Goal: Communication & Community: Share content

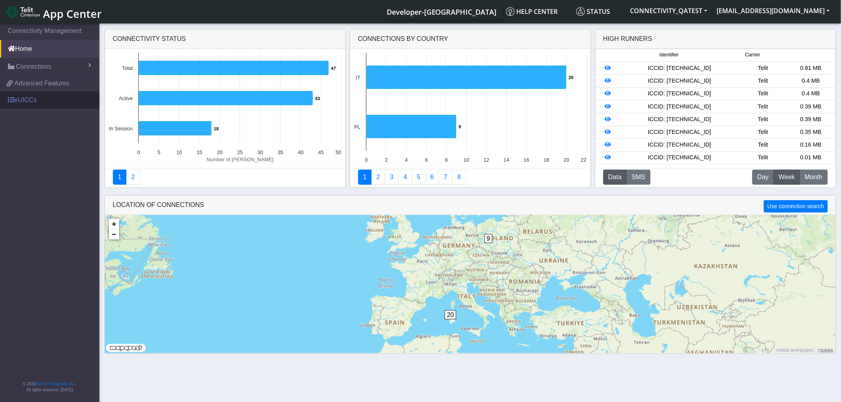
click at [30, 102] on link "eUICCs" at bounding box center [49, 99] width 99 height 17
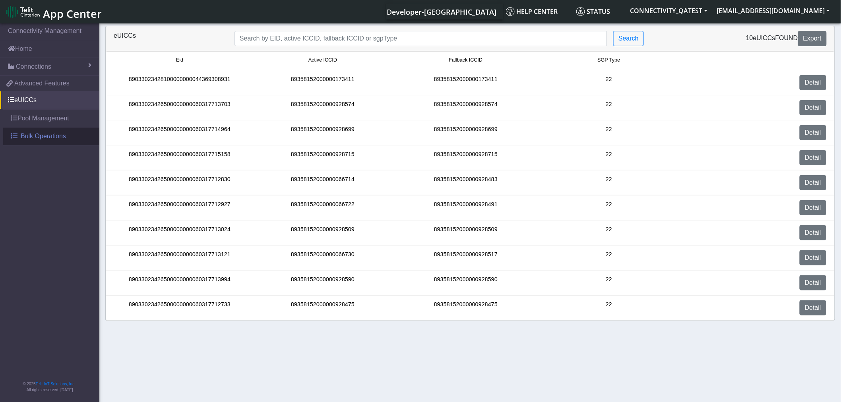
click at [47, 135] on span "Bulk Operations" at bounding box center [43, 137] width 45 height 10
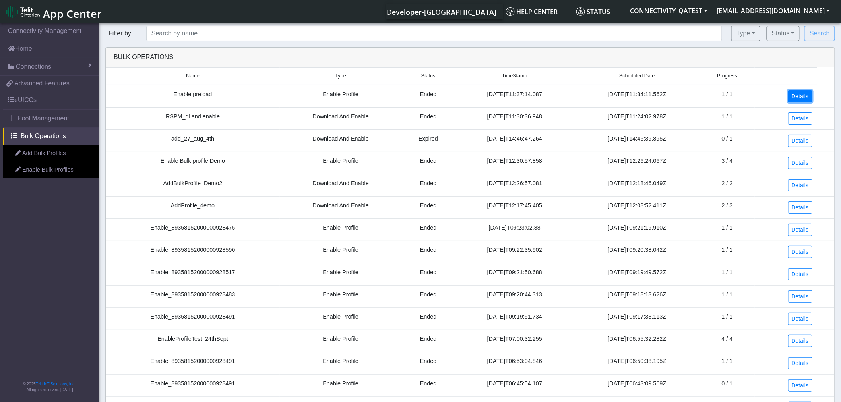
click at [793, 98] on link "Details" at bounding box center [800, 96] width 24 height 12
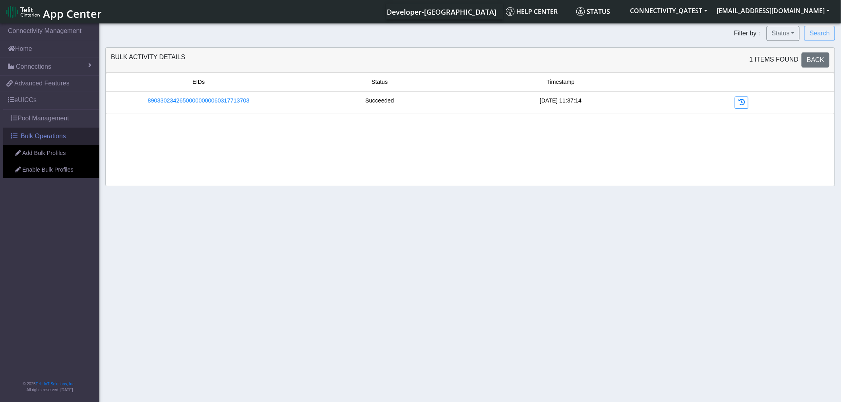
click at [41, 137] on span "Bulk Operations" at bounding box center [43, 137] width 45 height 10
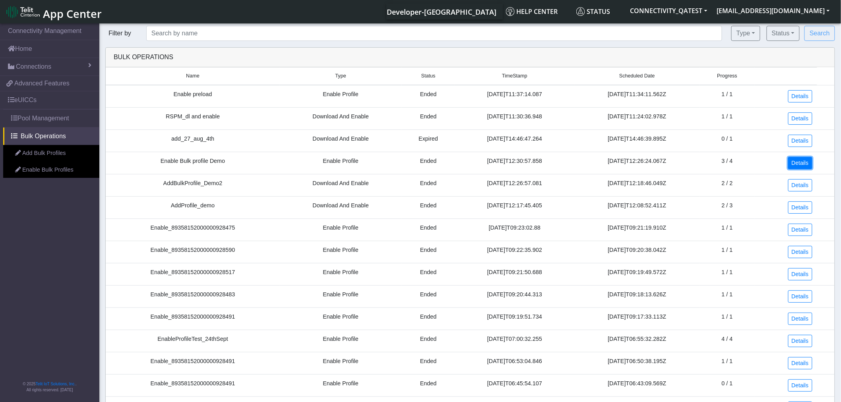
click at [804, 162] on link "Details" at bounding box center [800, 163] width 24 height 12
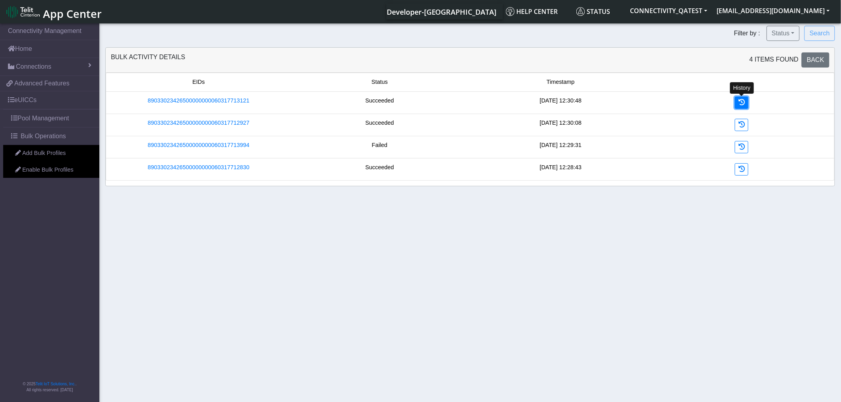
click at [738, 107] on link at bounding box center [742, 103] width 14 height 12
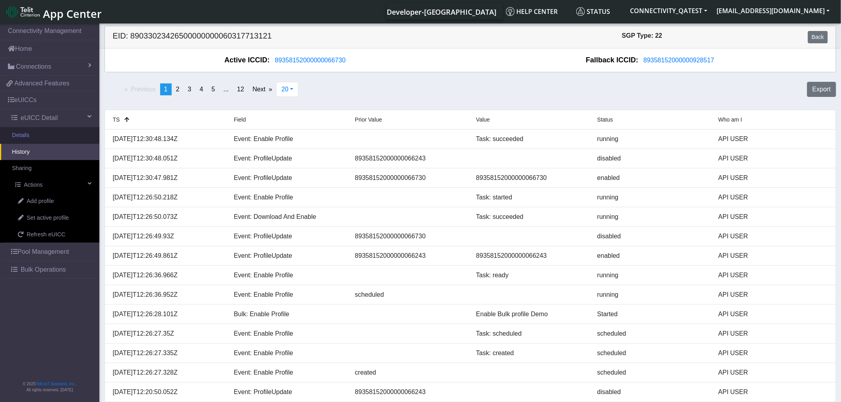
click at [29, 137] on link "Details" at bounding box center [49, 135] width 99 height 17
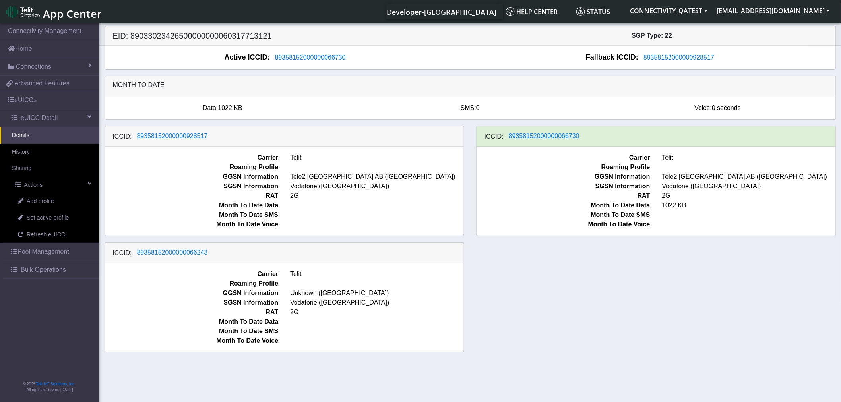
click at [66, 11] on span "App Center" at bounding box center [72, 13] width 59 height 15
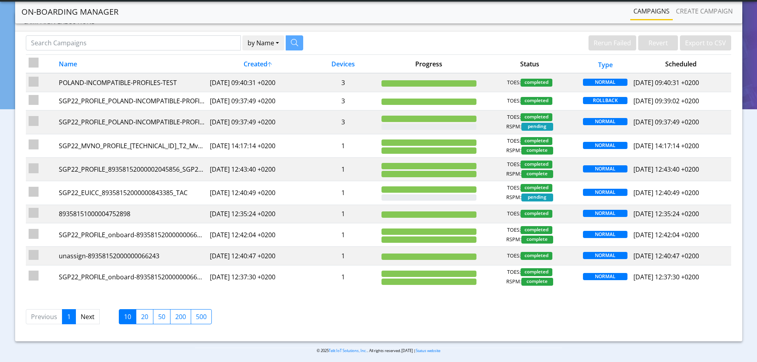
scroll to position [30, 0]
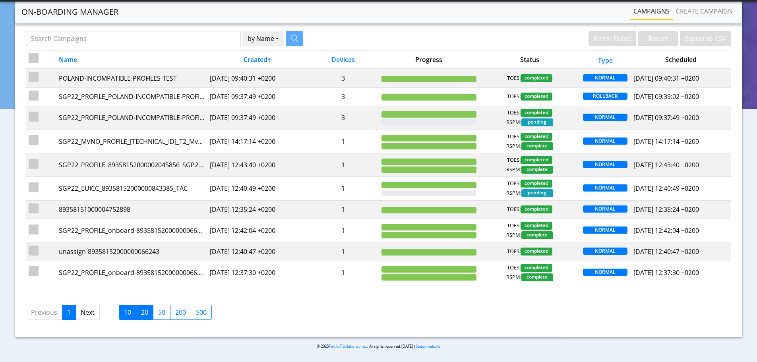
click at [142, 313] on label "20" at bounding box center [144, 312] width 17 height 15
click at [142, 313] on input "20" at bounding box center [143, 310] width 5 height 5
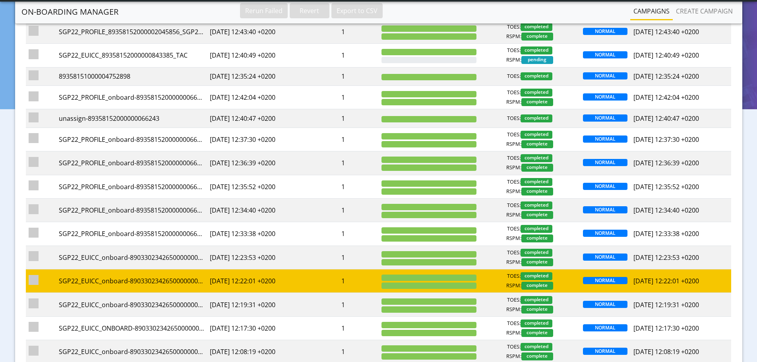
scroll to position [261, 0]
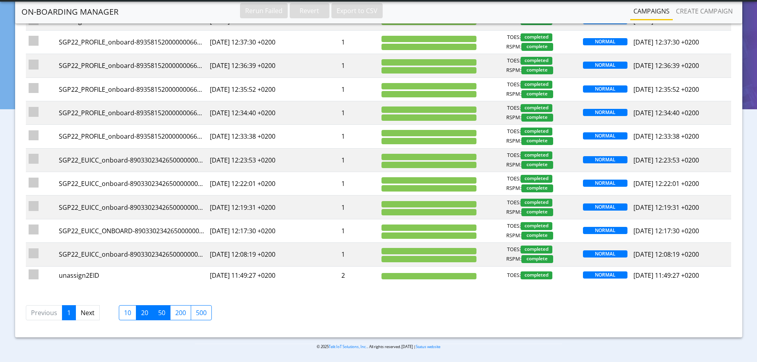
click at [160, 311] on label "50" at bounding box center [161, 312] width 17 height 15
click at [160, 311] on input "50" at bounding box center [160, 310] width 5 height 5
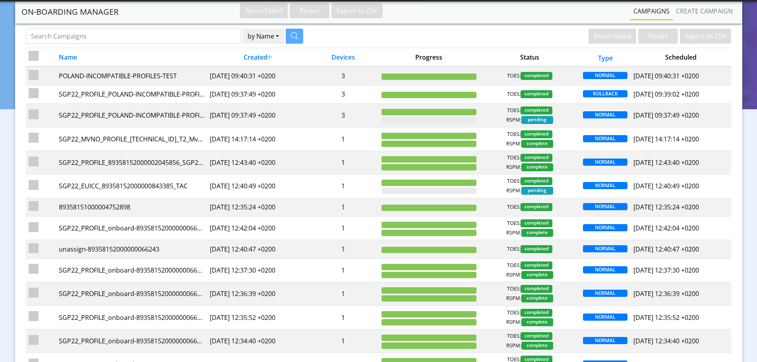
scroll to position [0, 0]
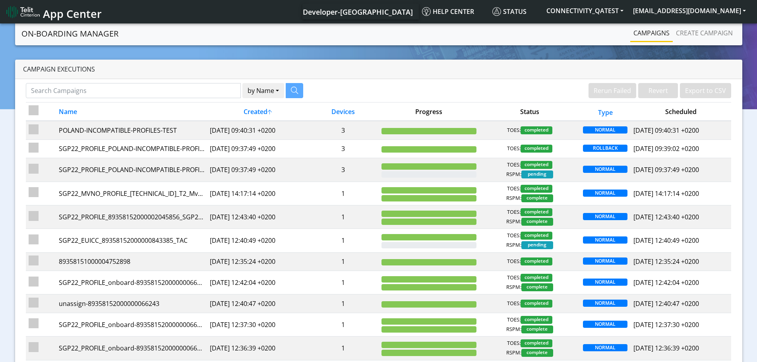
click at [88, 14] on span "App Center" at bounding box center [72, 13] width 59 height 15
click at [64, 12] on span "App Center" at bounding box center [72, 13] width 59 height 15
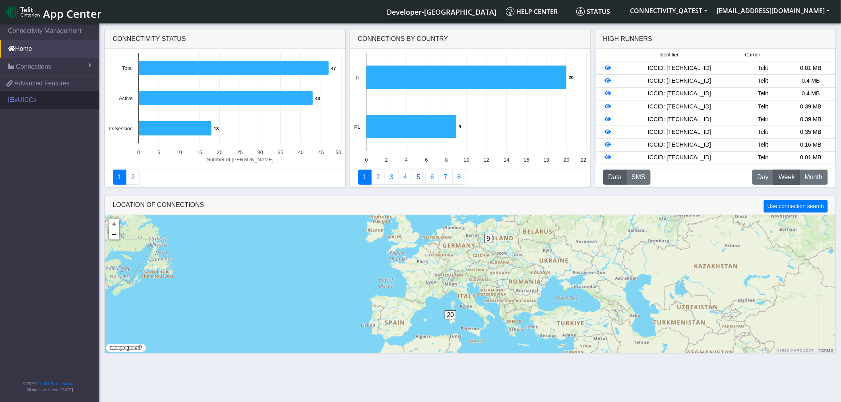
click at [43, 98] on link "eUICCs" at bounding box center [49, 99] width 99 height 17
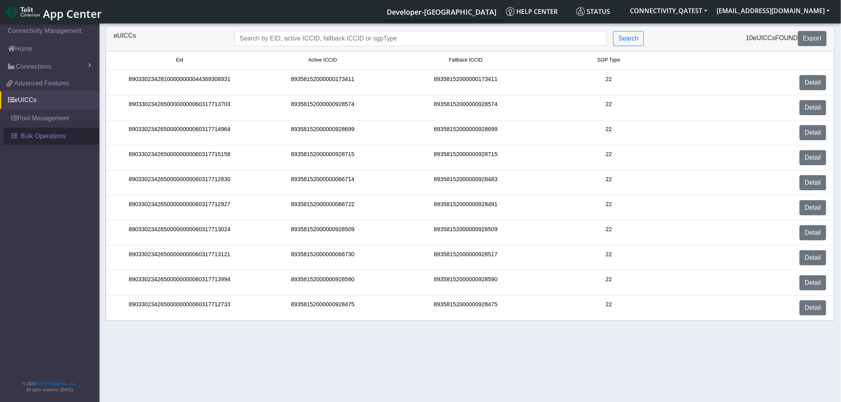
click at [54, 131] on link "Bulk Operations" at bounding box center [51, 136] width 96 height 17
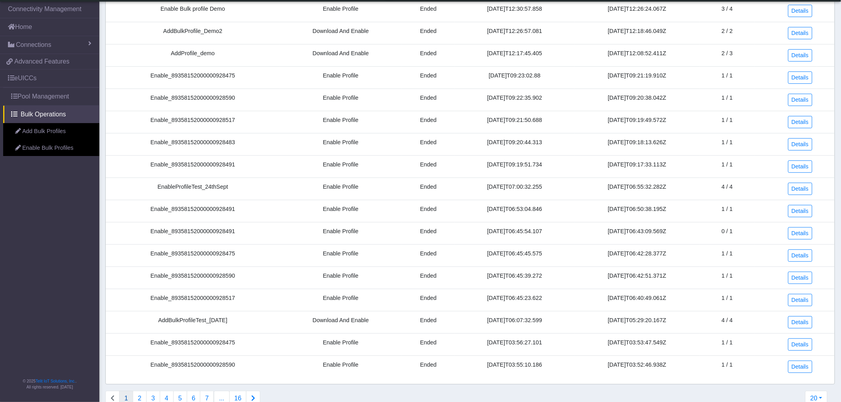
scroll to position [149, 0]
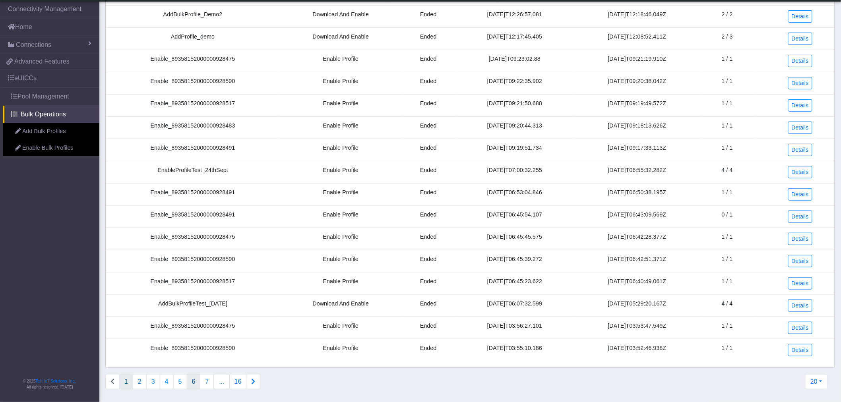
click at [195, 382] on button "6" at bounding box center [194, 382] width 14 height 15
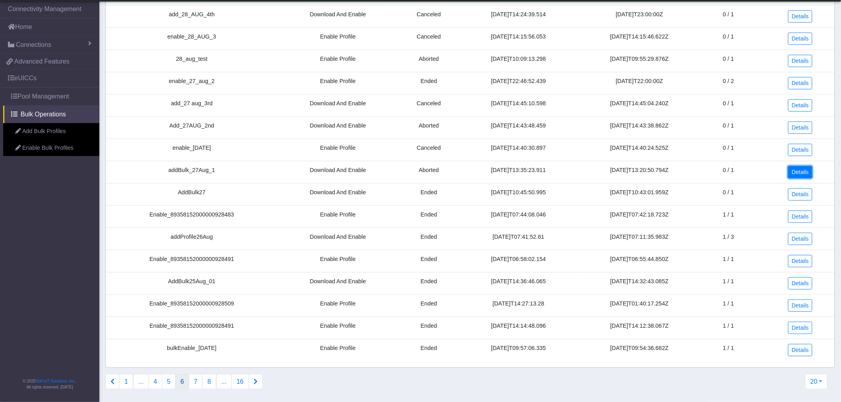
click at [810, 170] on link "Details" at bounding box center [800, 172] width 24 height 12
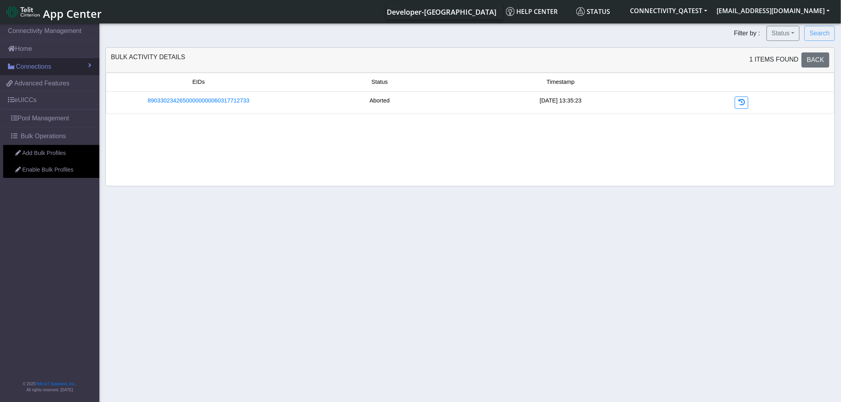
click at [27, 66] on span "Connections" at bounding box center [33, 67] width 35 height 10
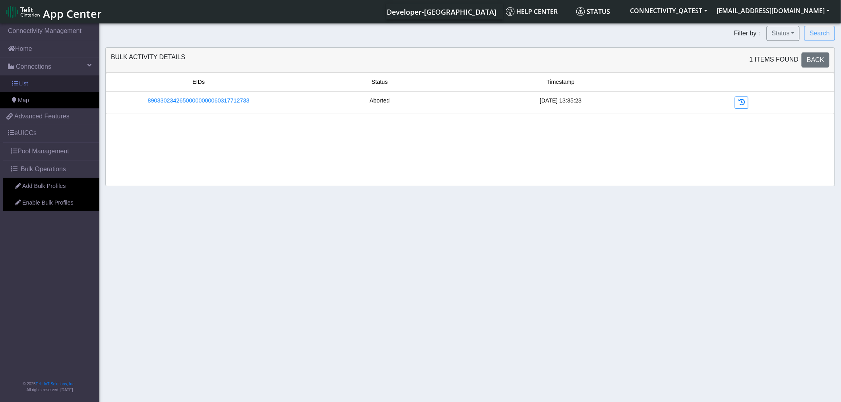
click at [29, 82] on link "List" at bounding box center [49, 84] width 99 height 17
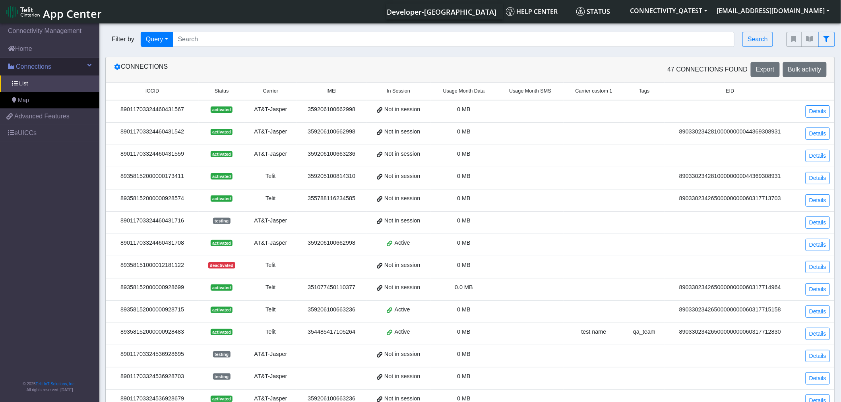
click at [41, 66] on span "Connections" at bounding box center [33, 67] width 35 height 10
click at [56, 47] on link "Home" at bounding box center [49, 48] width 99 height 17
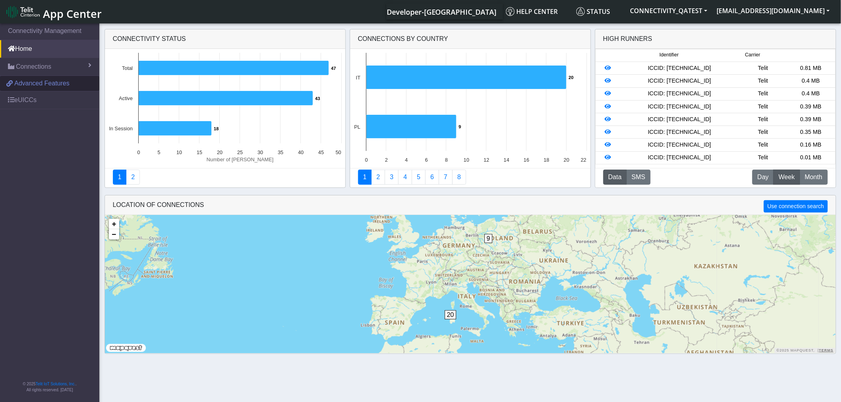
click at [40, 86] on span "Advanced Features" at bounding box center [41, 84] width 55 height 10
click at [52, 69] on link "Connections" at bounding box center [49, 66] width 99 height 17
click at [27, 84] on span "List" at bounding box center [23, 84] width 9 height 9
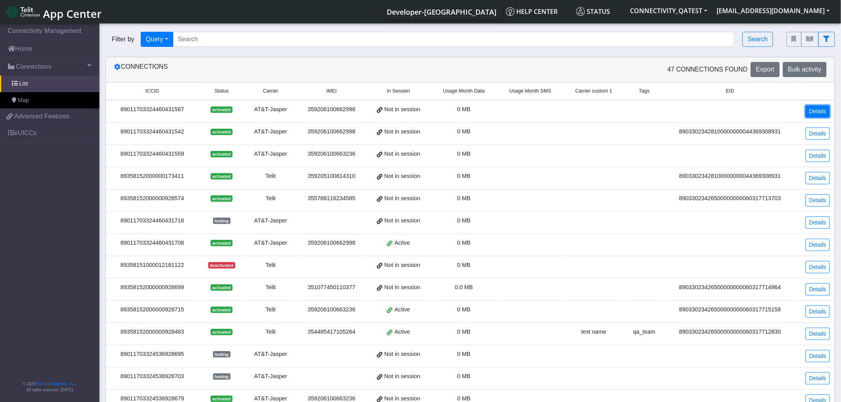
click at [820, 109] on link "Details" at bounding box center [818, 111] width 24 height 12
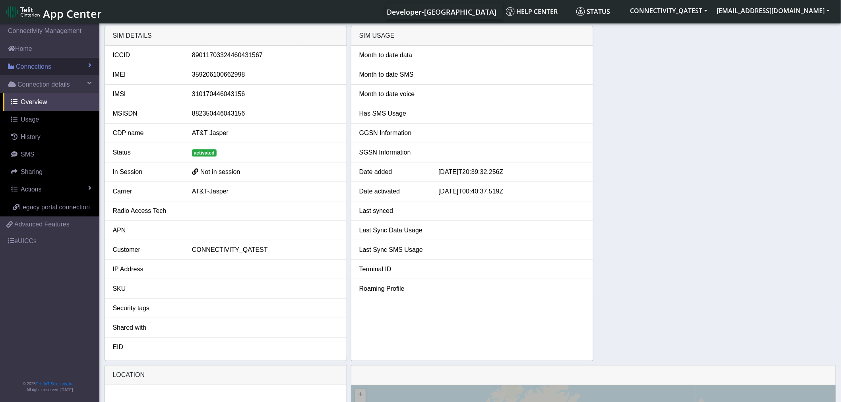
click at [52, 64] on link "Connections" at bounding box center [49, 66] width 99 height 17
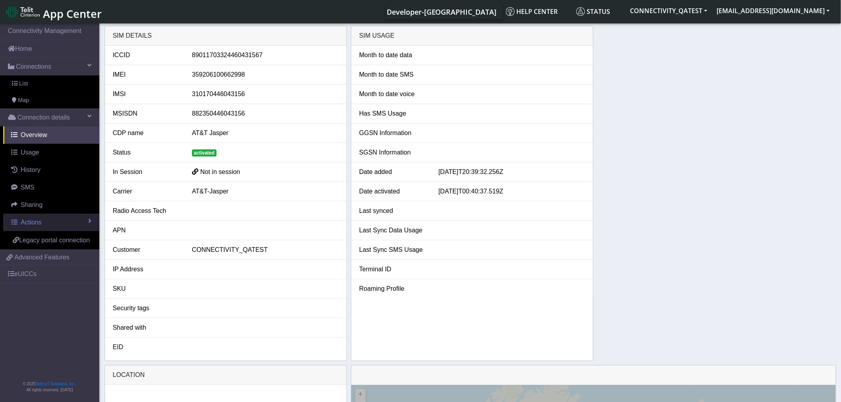
click at [45, 223] on link "Actions" at bounding box center [51, 222] width 96 height 17
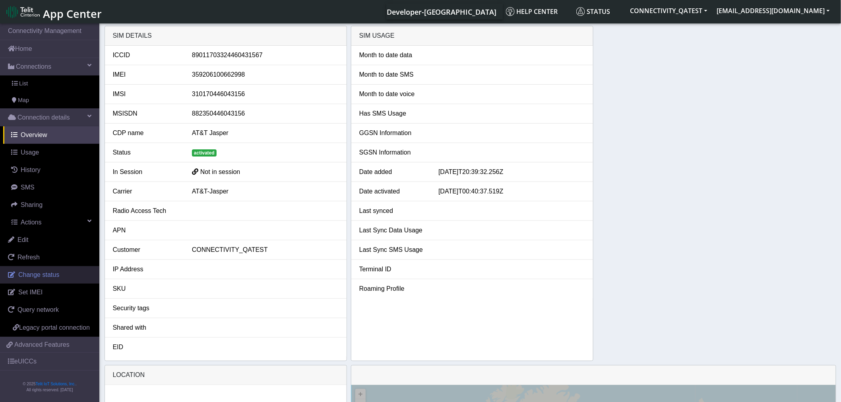
click at [48, 273] on span "Change status" at bounding box center [38, 275] width 41 height 7
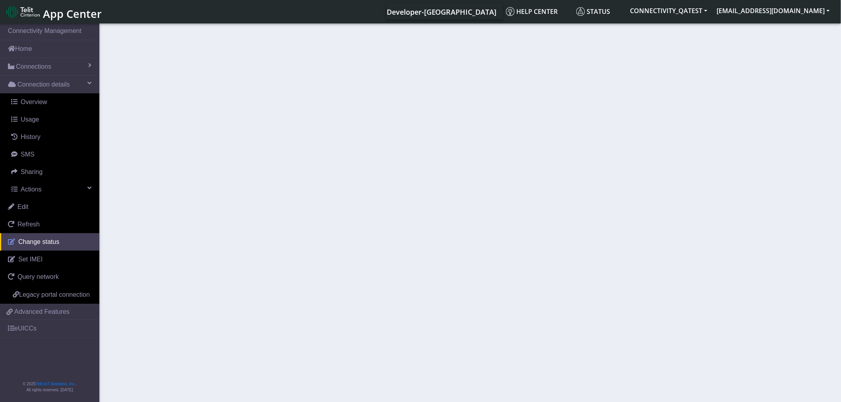
select select "activated"
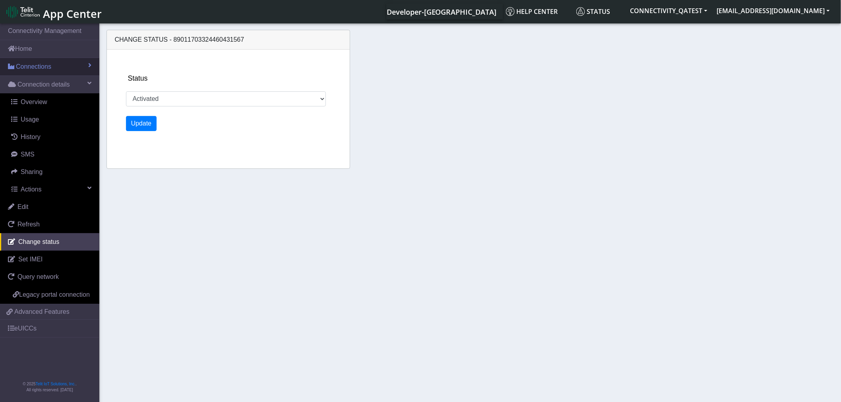
click at [85, 64] on link "Connections" at bounding box center [49, 66] width 99 height 17
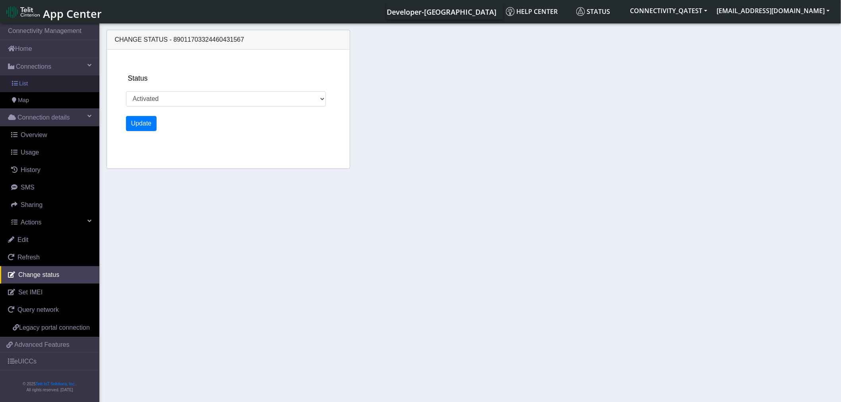
click at [28, 84] on link "List" at bounding box center [49, 84] width 99 height 17
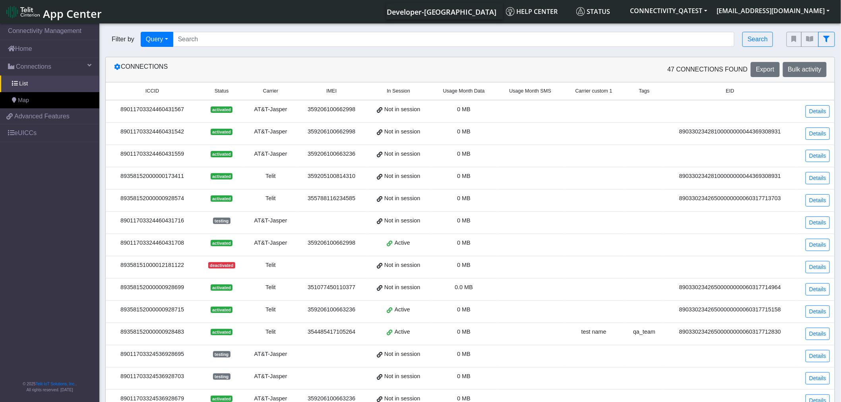
click at [57, 16] on span "App Center" at bounding box center [72, 13] width 59 height 15
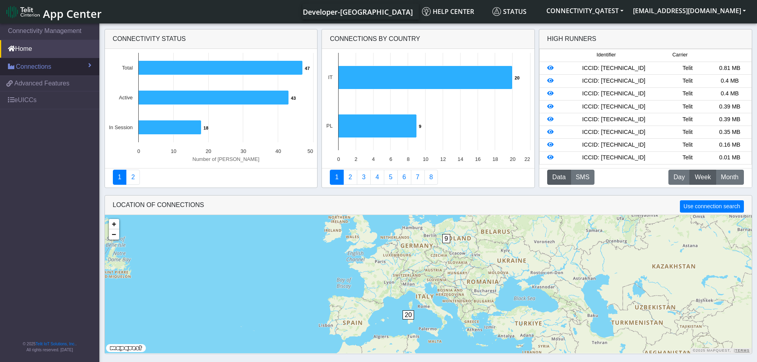
click at [37, 67] on span "Connections" at bounding box center [33, 67] width 35 height 10
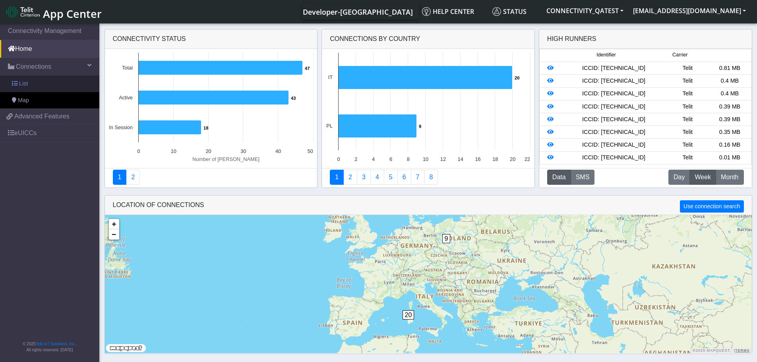
click at [31, 83] on link "List" at bounding box center [49, 84] width 99 height 17
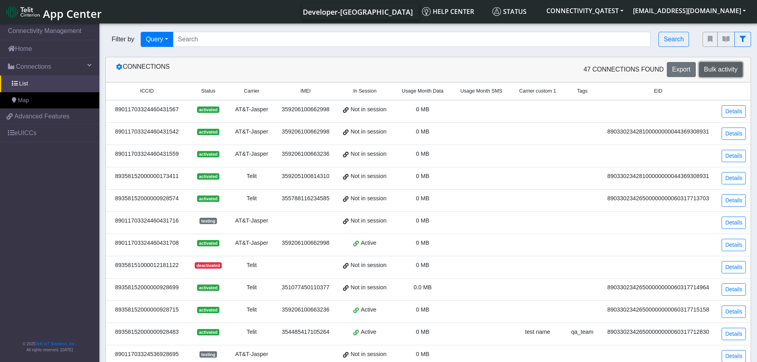
click at [725, 70] on span "Bulk activity" at bounding box center [721, 69] width 33 height 7
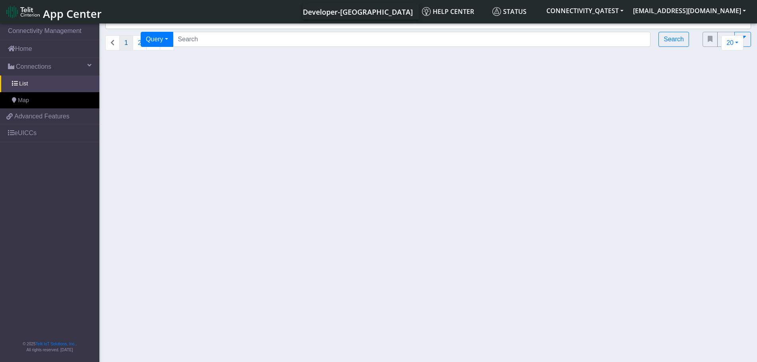
select select
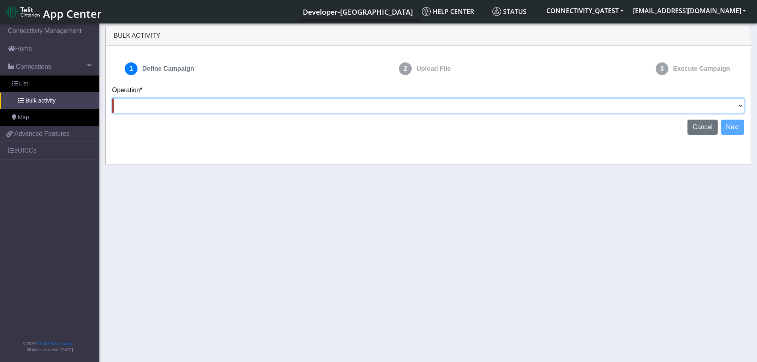
click at [132, 106] on select "Activate SIMs Deactivate SIMs Add Tags Remove Tags Advanced" at bounding box center [428, 105] width 633 height 15
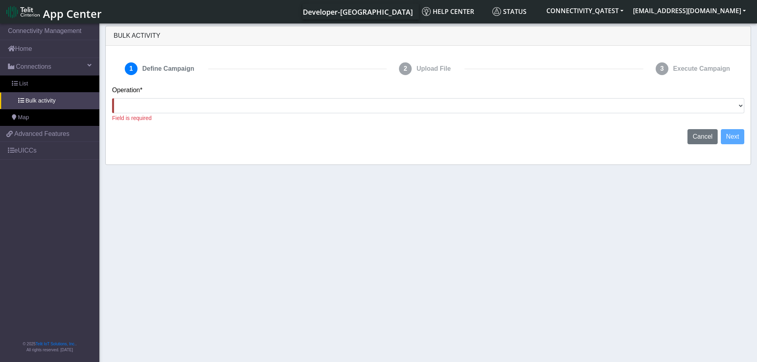
click at [79, 13] on span "App Center" at bounding box center [72, 13] width 59 height 15
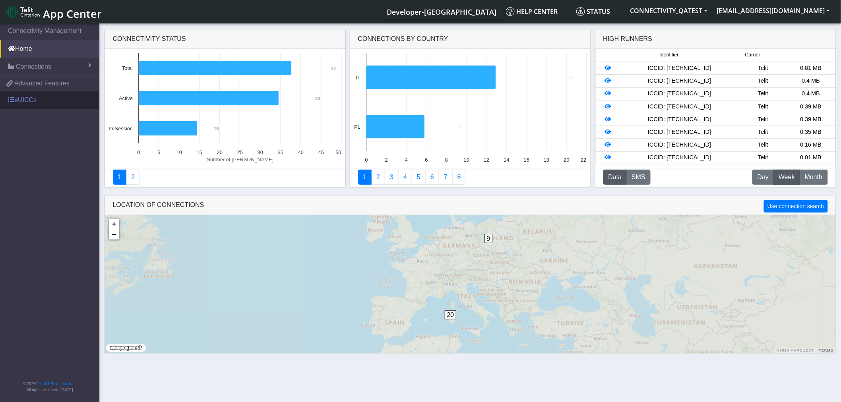
click at [28, 100] on link "eUICCs" at bounding box center [49, 99] width 99 height 17
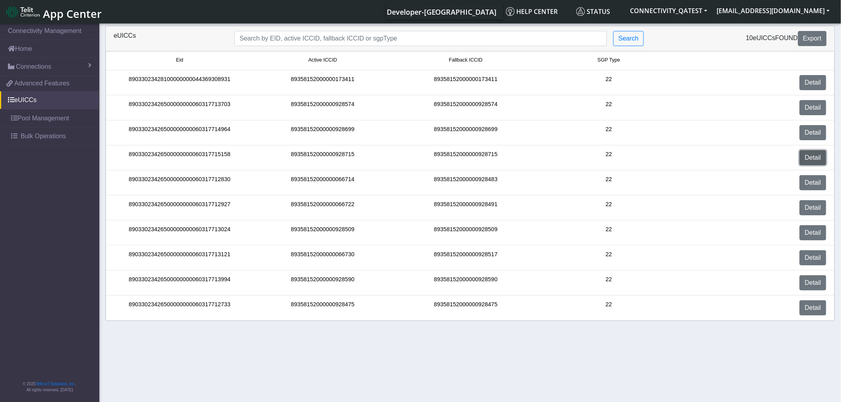
click at [818, 161] on link "Detail" at bounding box center [813, 157] width 27 height 15
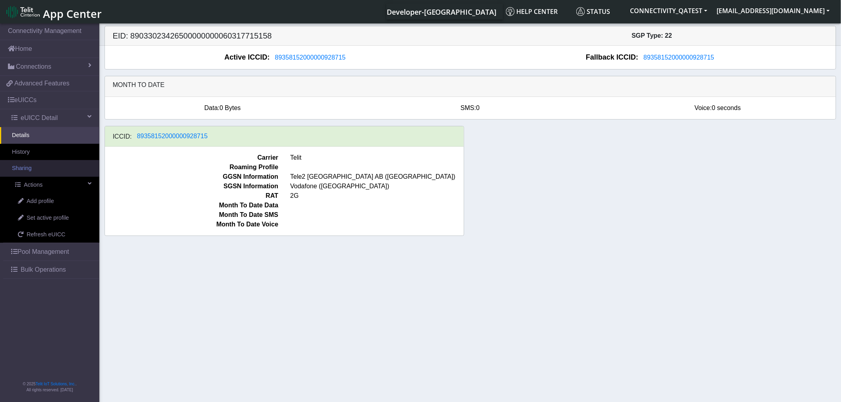
click at [57, 173] on link "Sharing" at bounding box center [49, 168] width 99 height 17
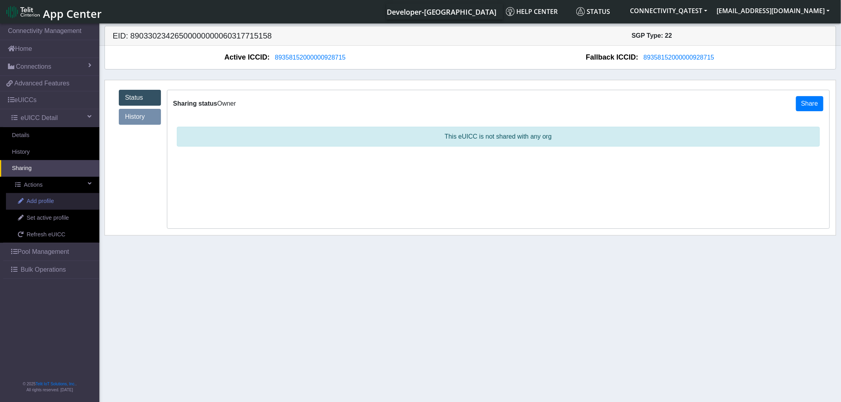
click at [46, 202] on span "Add profile" at bounding box center [40, 201] width 27 height 9
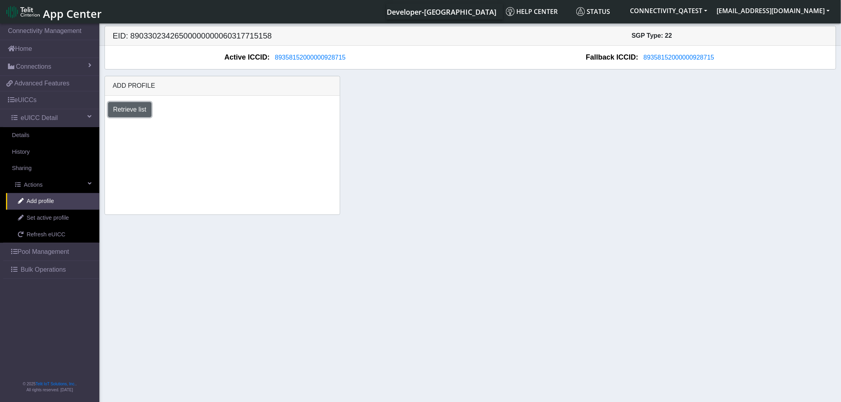
click at [140, 112] on button "Retrieve list" at bounding box center [130, 109] width 44 height 15
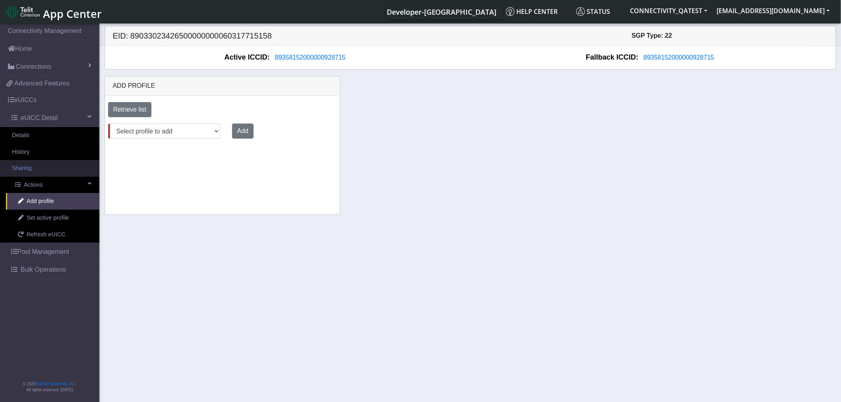
click at [37, 166] on link "Sharing" at bounding box center [49, 168] width 99 height 17
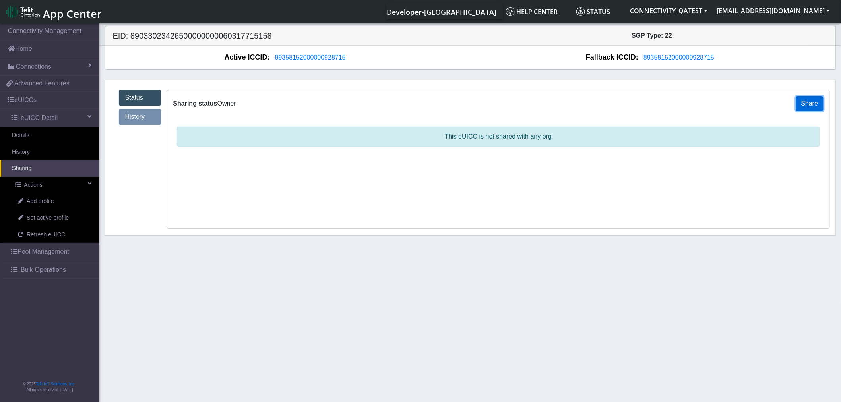
click at [810, 105] on button "Share" at bounding box center [809, 103] width 27 height 15
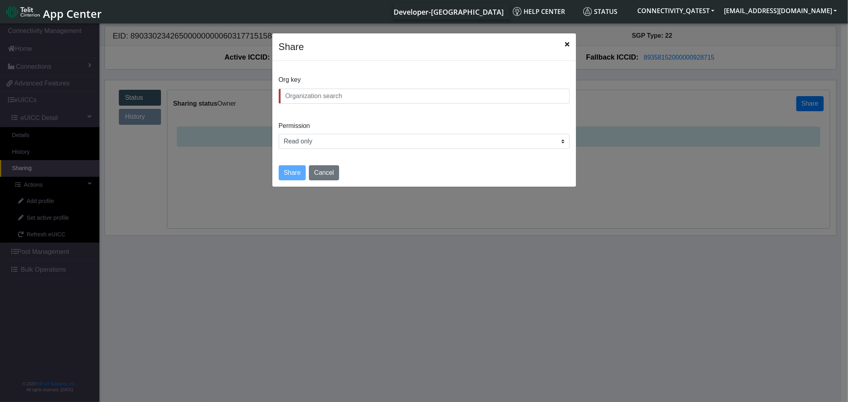
click at [321, 94] on input "text" at bounding box center [424, 96] width 291 height 15
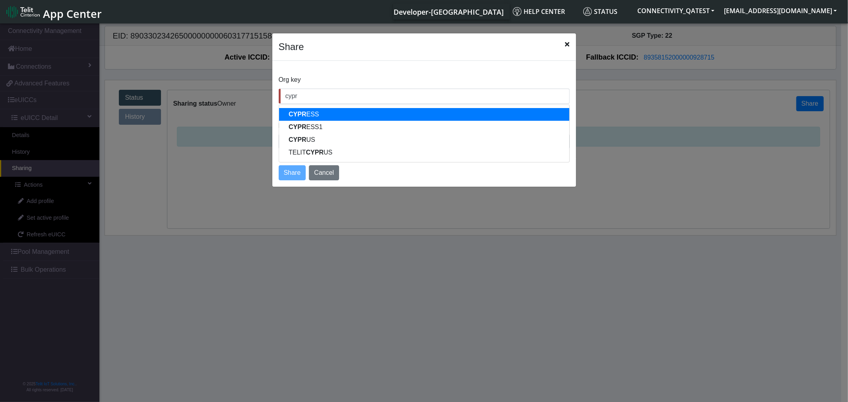
click at [315, 115] on button "CYPR ESS" at bounding box center [424, 114] width 290 height 13
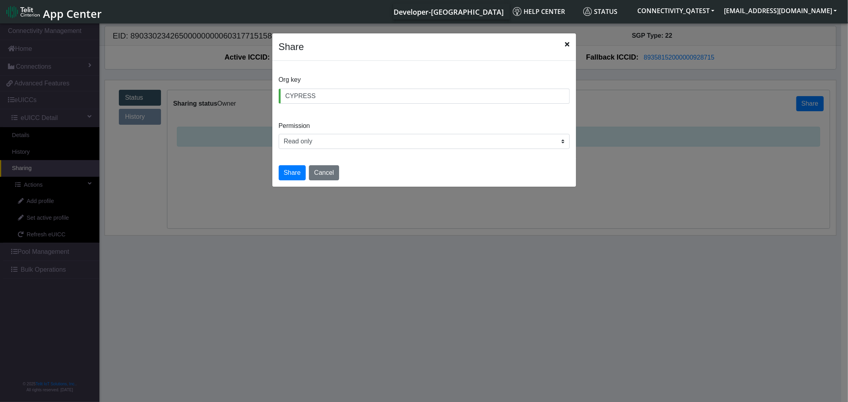
type input "CYPRESS"
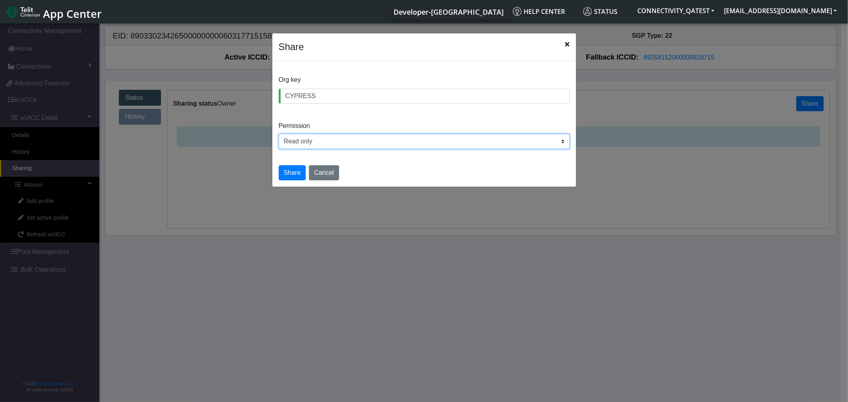
click at [328, 144] on select "Read only Read and write" at bounding box center [424, 141] width 291 height 15
select select "rw"
click at [279, 134] on select "Read only Read and write" at bounding box center [424, 141] width 291 height 15
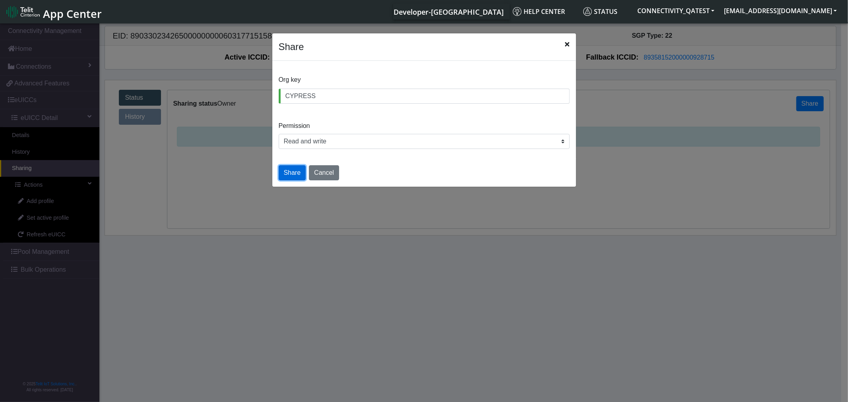
click at [291, 171] on button "Share" at bounding box center [292, 172] width 27 height 15
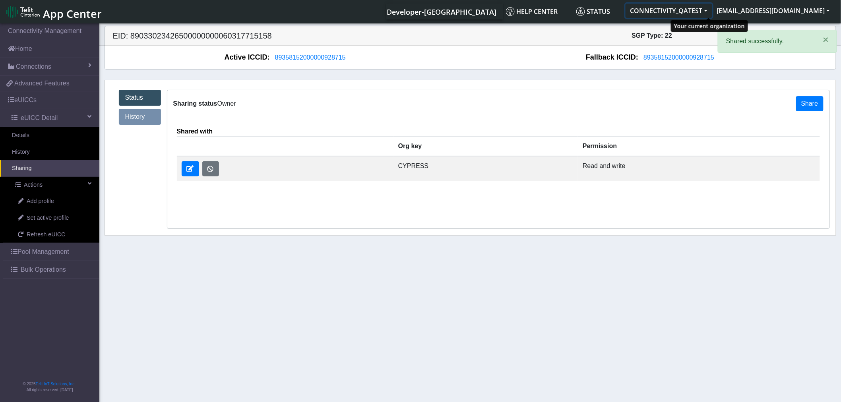
click at [712, 8] on button "CONNECTIVITY_QATEST" at bounding box center [669, 11] width 87 height 14
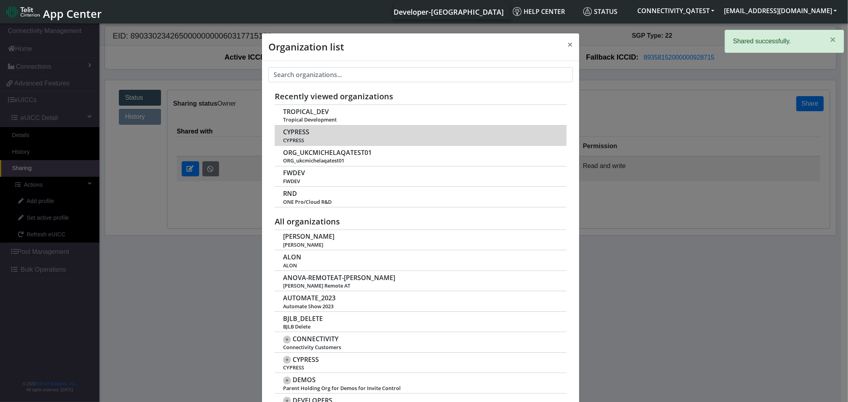
click at [308, 135] on td "CYPRESS CYPRESS" at bounding box center [421, 135] width 292 height 21
click at [283, 136] on span "CYPRESS" at bounding box center [296, 132] width 26 height 8
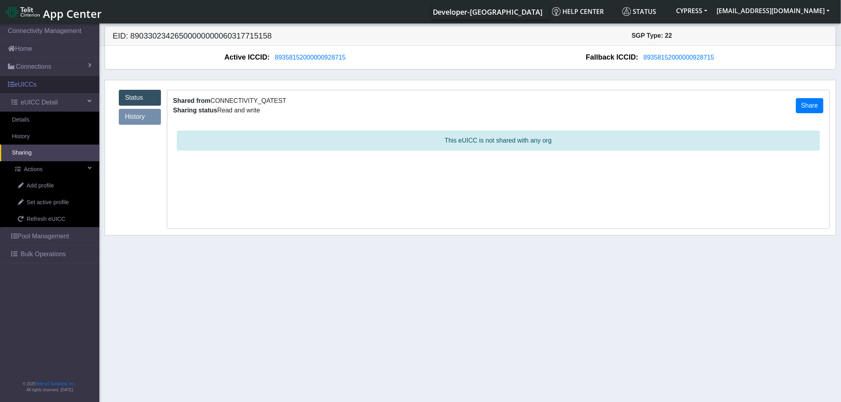
click at [29, 86] on link "eUICCs" at bounding box center [49, 84] width 99 height 17
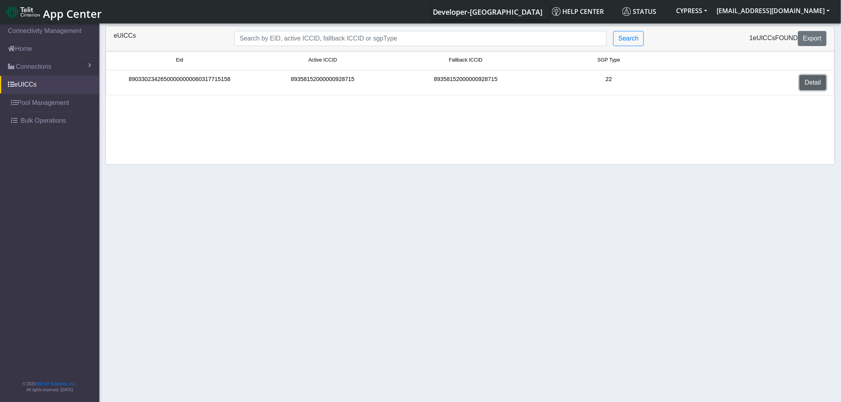
click at [813, 83] on link "Detail" at bounding box center [813, 82] width 27 height 15
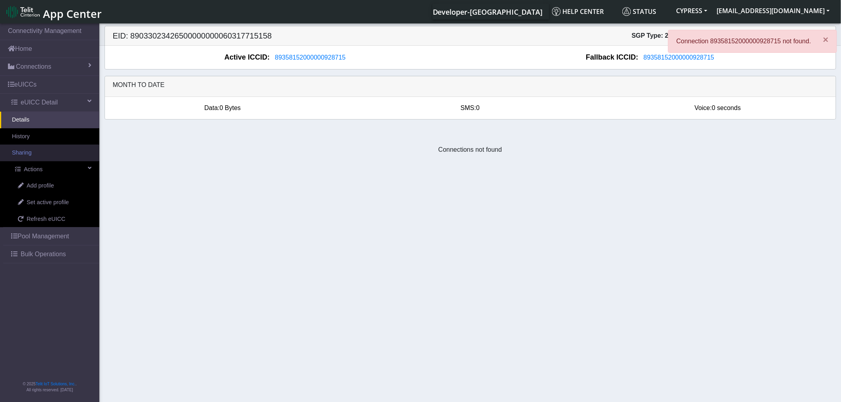
click at [34, 156] on link "Sharing" at bounding box center [49, 153] width 99 height 17
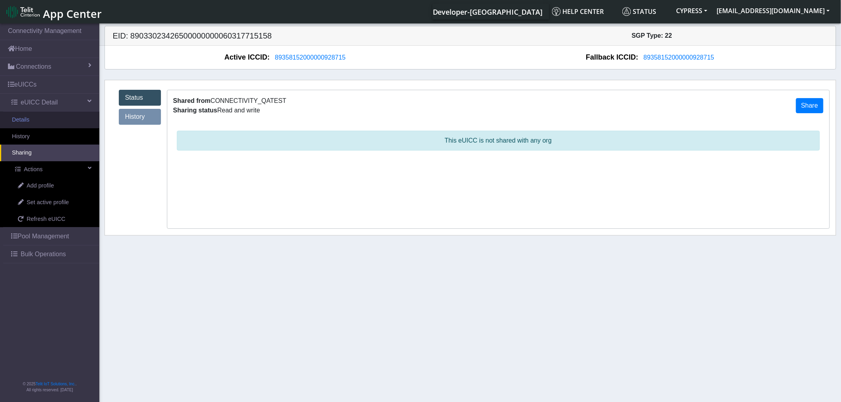
click at [35, 118] on link "Details" at bounding box center [49, 120] width 99 height 17
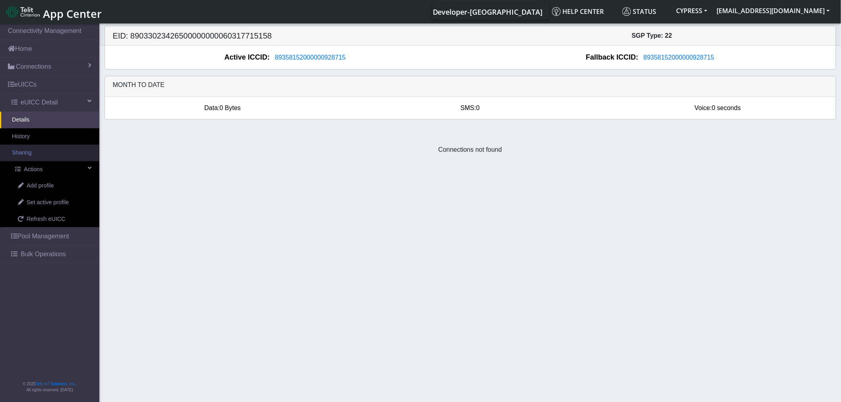
click at [32, 156] on link "Sharing" at bounding box center [49, 153] width 99 height 17
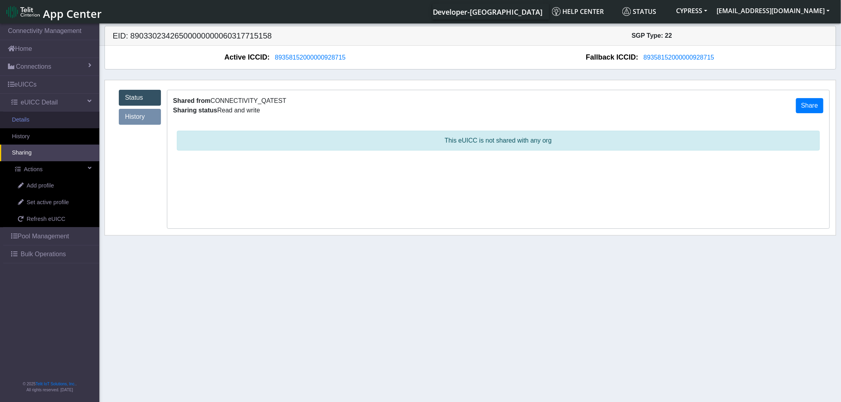
click at [22, 121] on link "Details" at bounding box center [49, 120] width 99 height 17
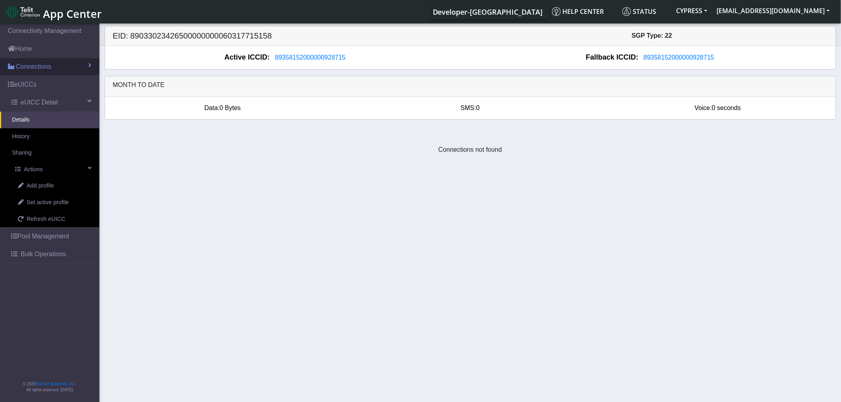
click at [43, 69] on span "Connections" at bounding box center [33, 67] width 35 height 10
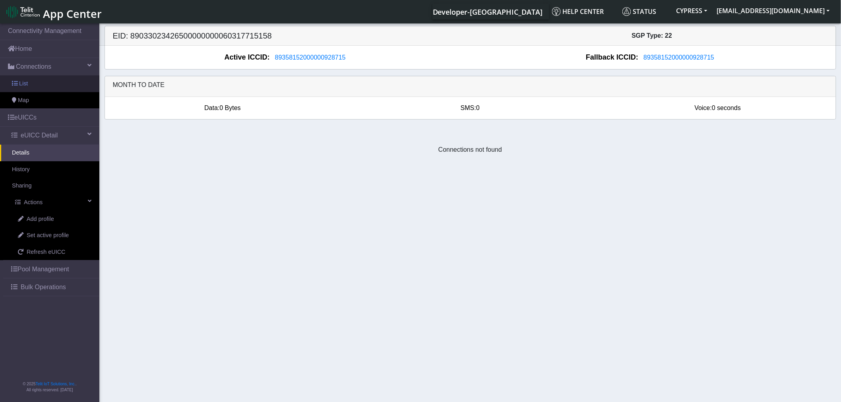
click at [20, 85] on span "List" at bounding box center [23, 84] width 9 height 9
